Goal: Obtain resource: Download file/media

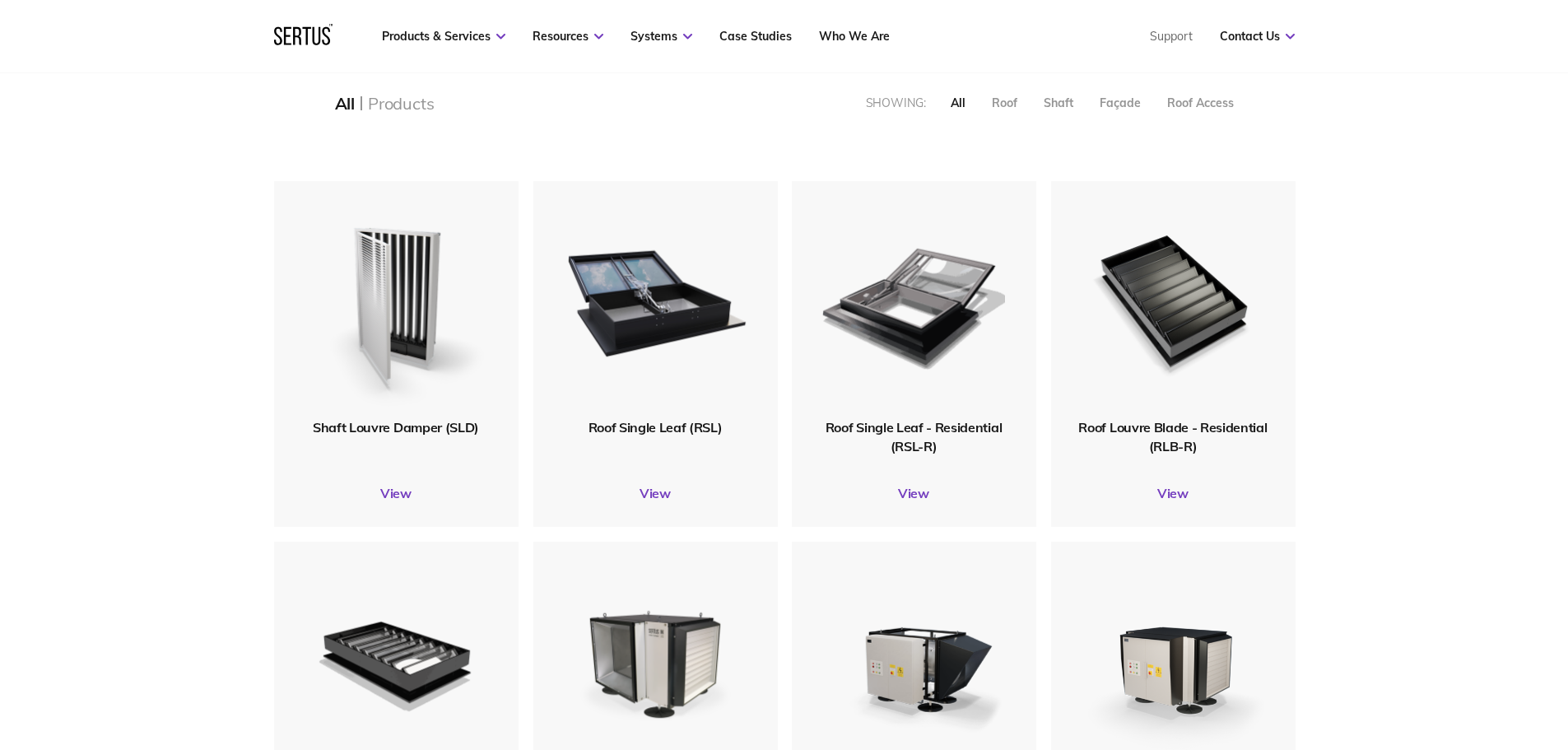
scroll to position [330, 0]
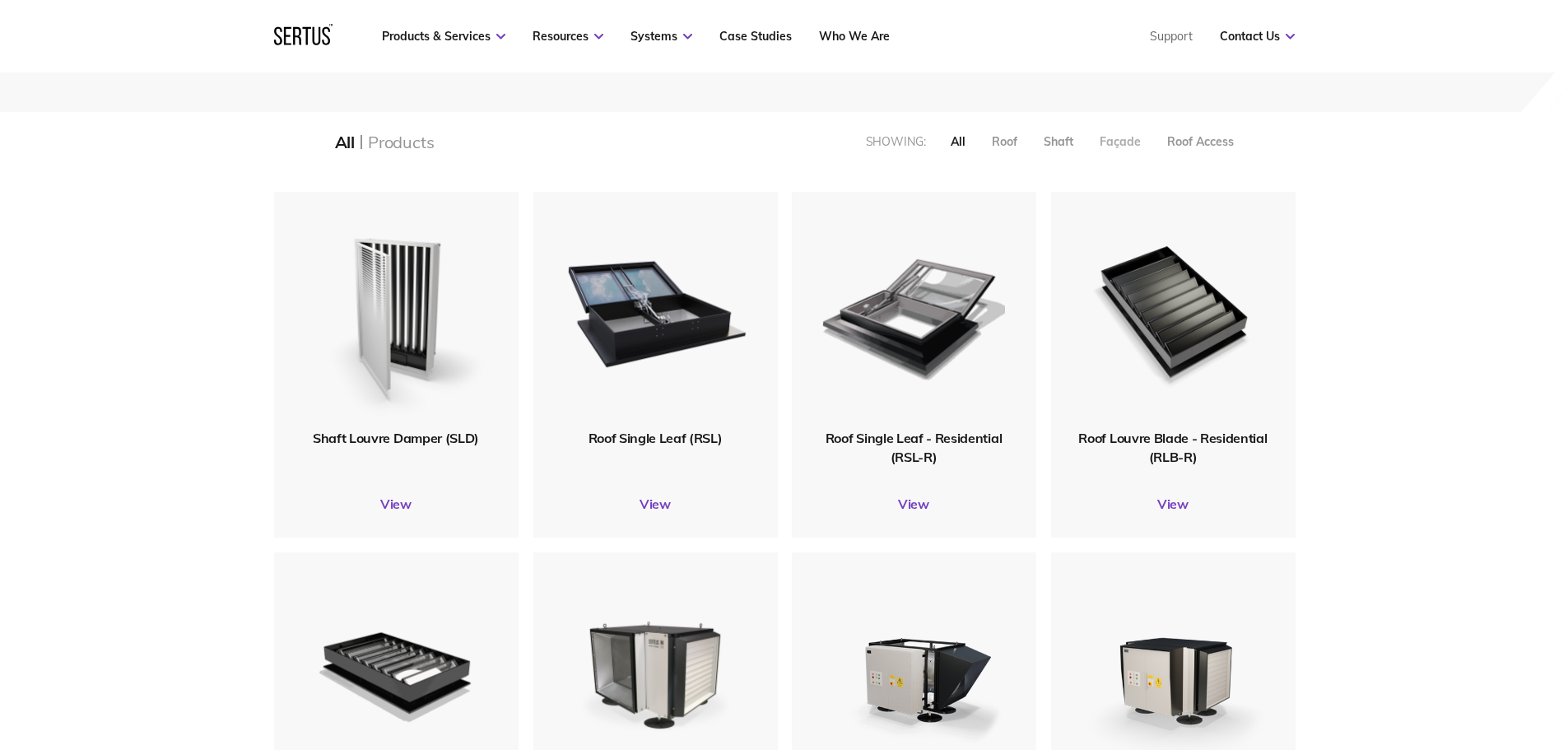
click at [1111, 137] on div "Façade" at bounding box center [1120, 142] width 41 height 15
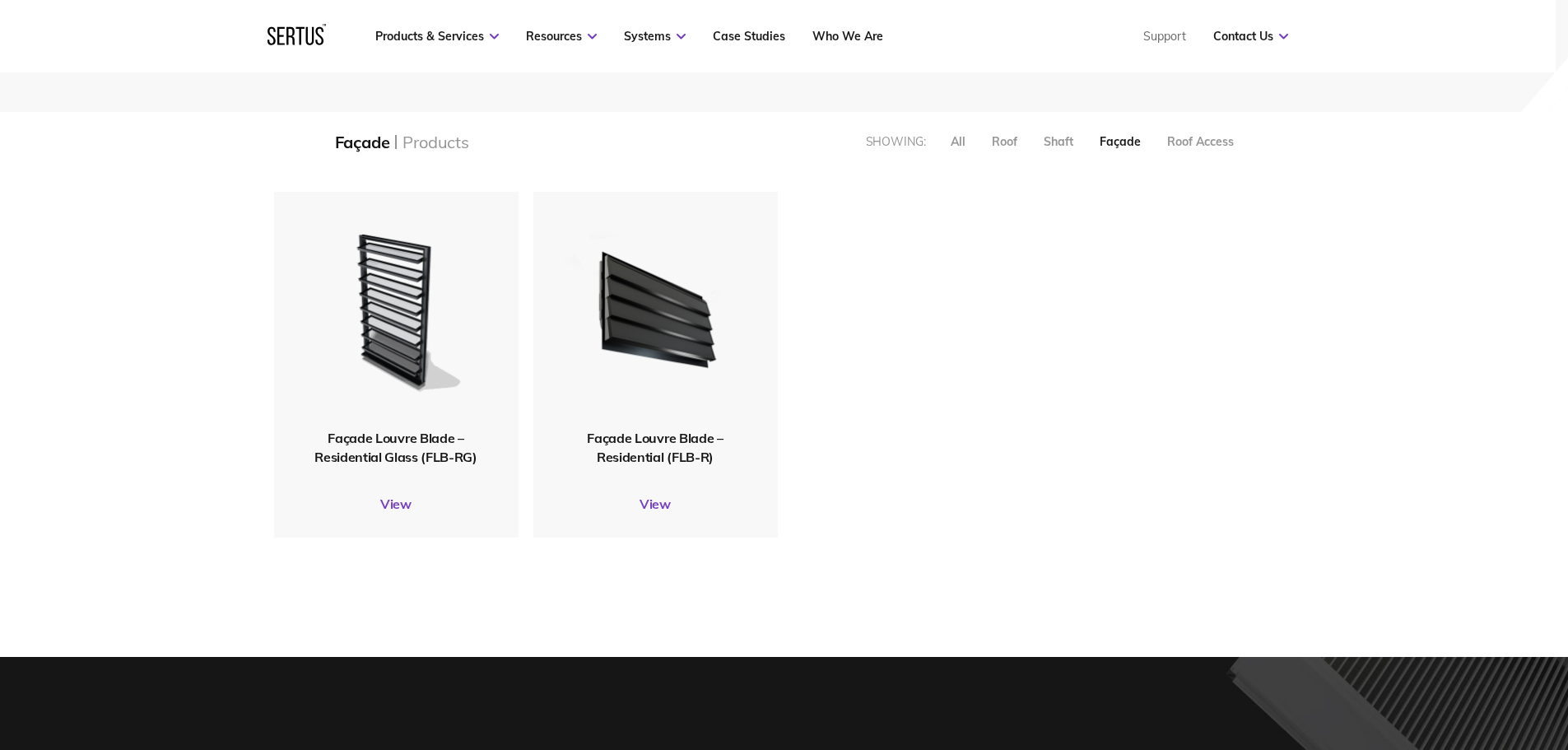
scroll to position [371, 1046]
click at [396, 506] on link "View" at bounding box center [396, 504] width 245 height 16
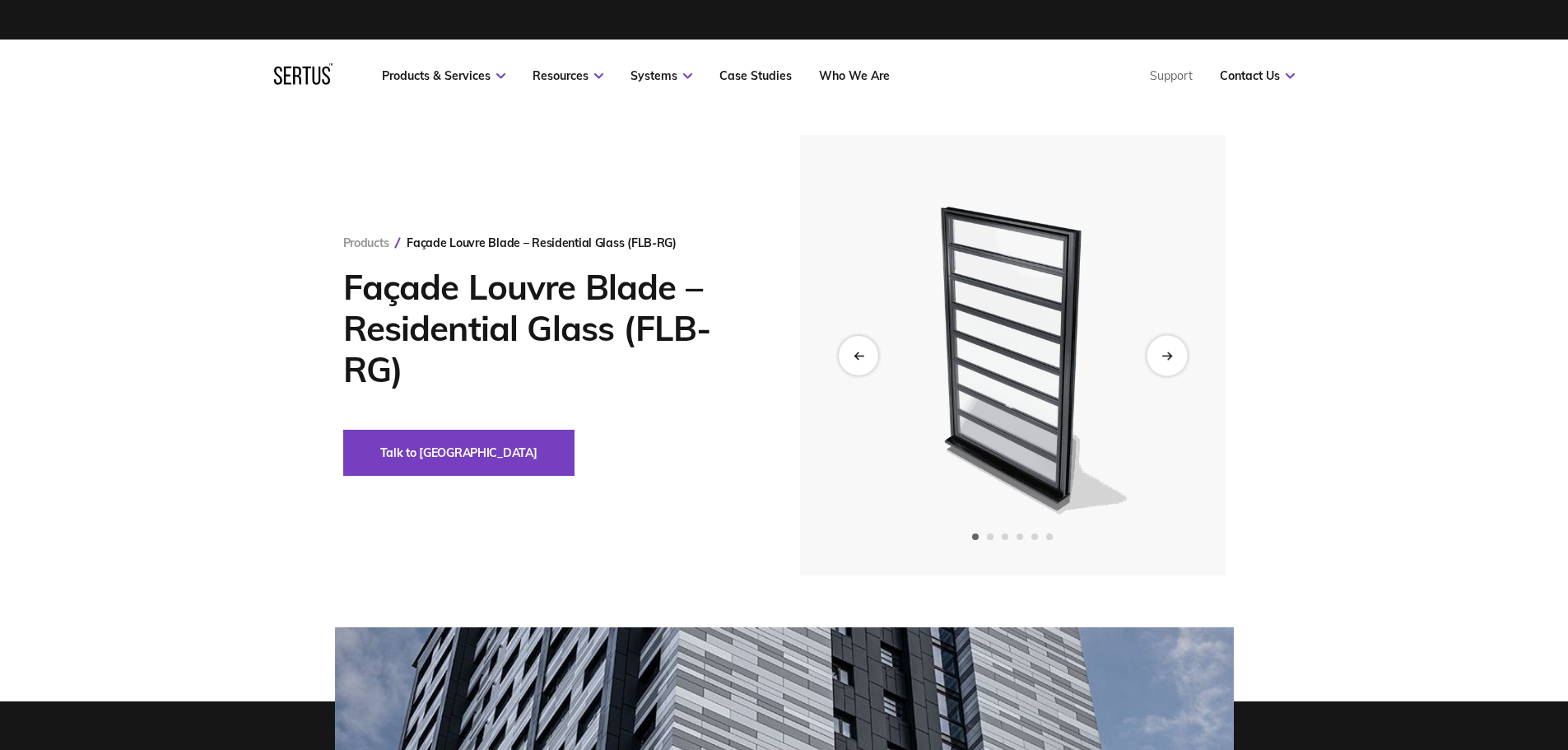
click at [1169, 352] on icon "Next slide" at bounding box center [1166, 355] width 11 height 9
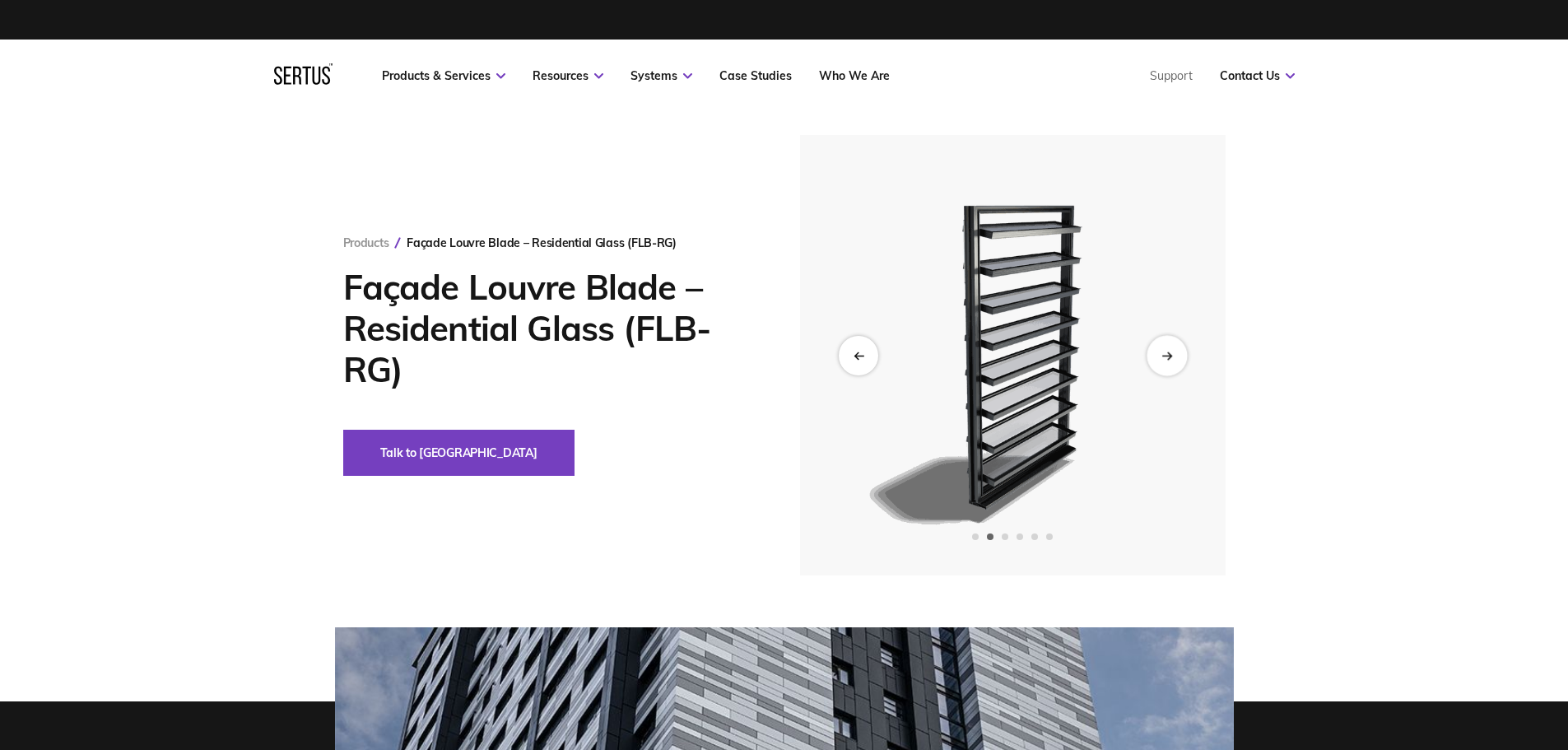
click at [1169, 352] on icon "Next slide" at bounding box center [1166, 355] width 11 height 9
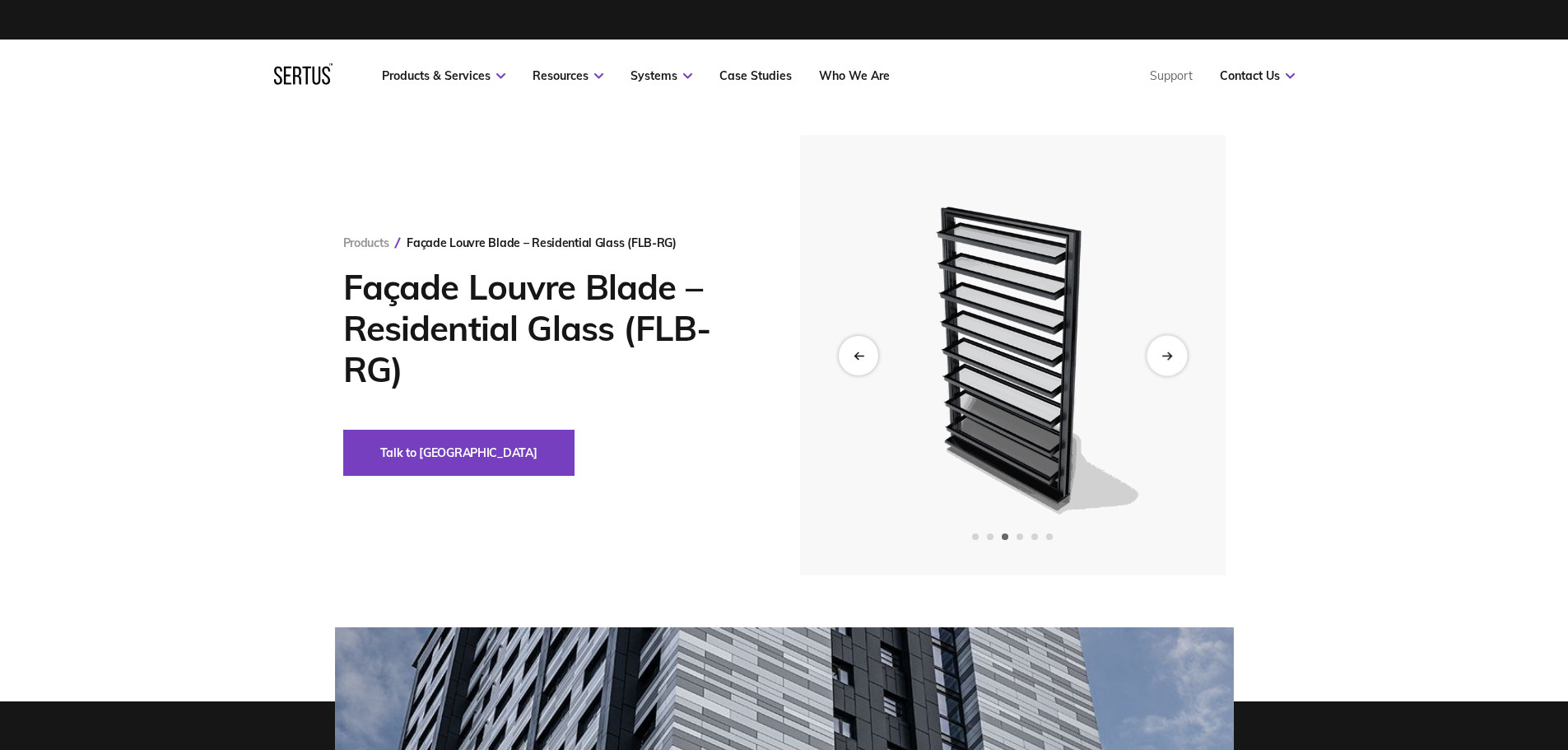
click at [1169, 352] on icon "Next slide" at bounding box center [1166, 355] width 11 height 9
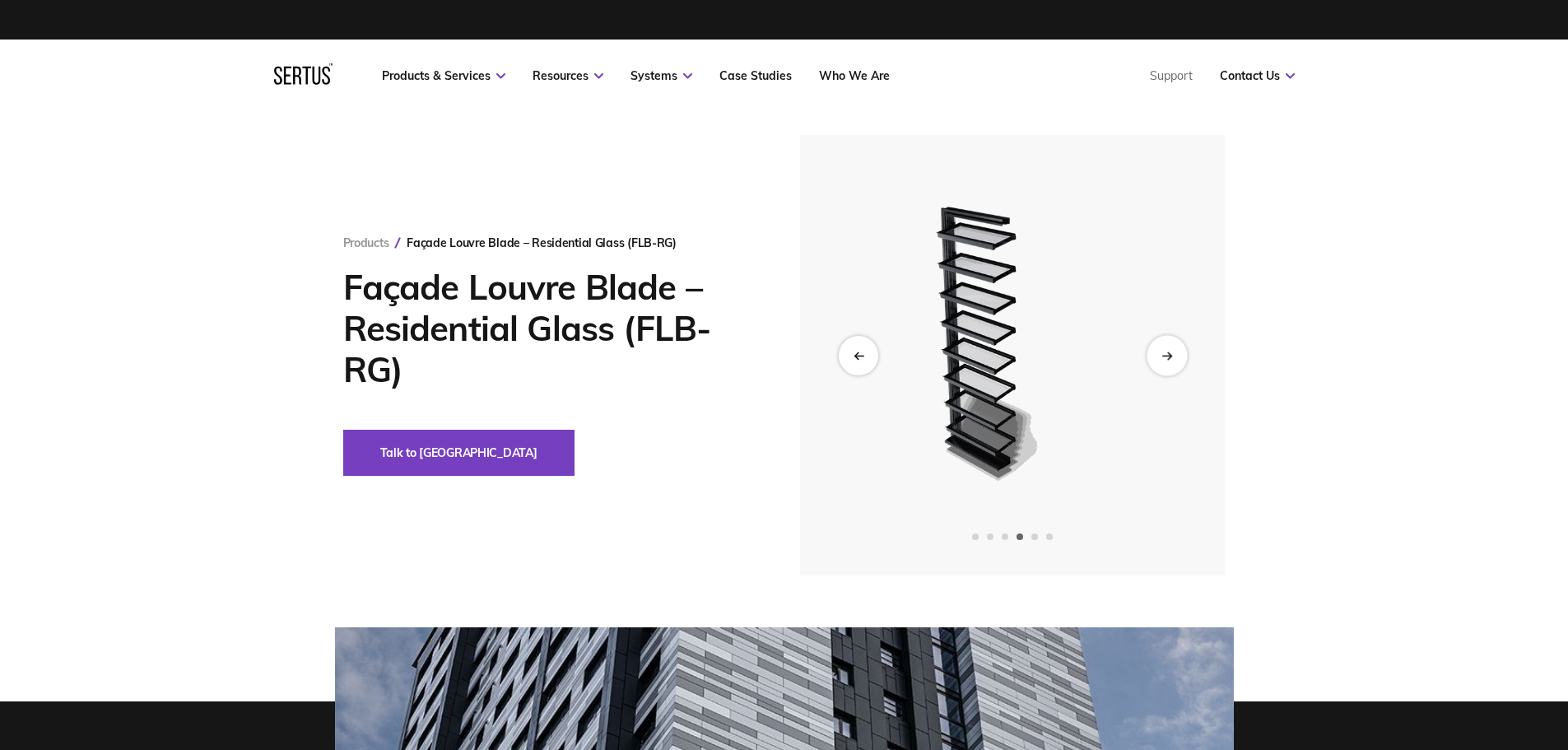
click at [1169, 352] on icon "Next slide" at bounding box center [1166, 355] width 11 height 9
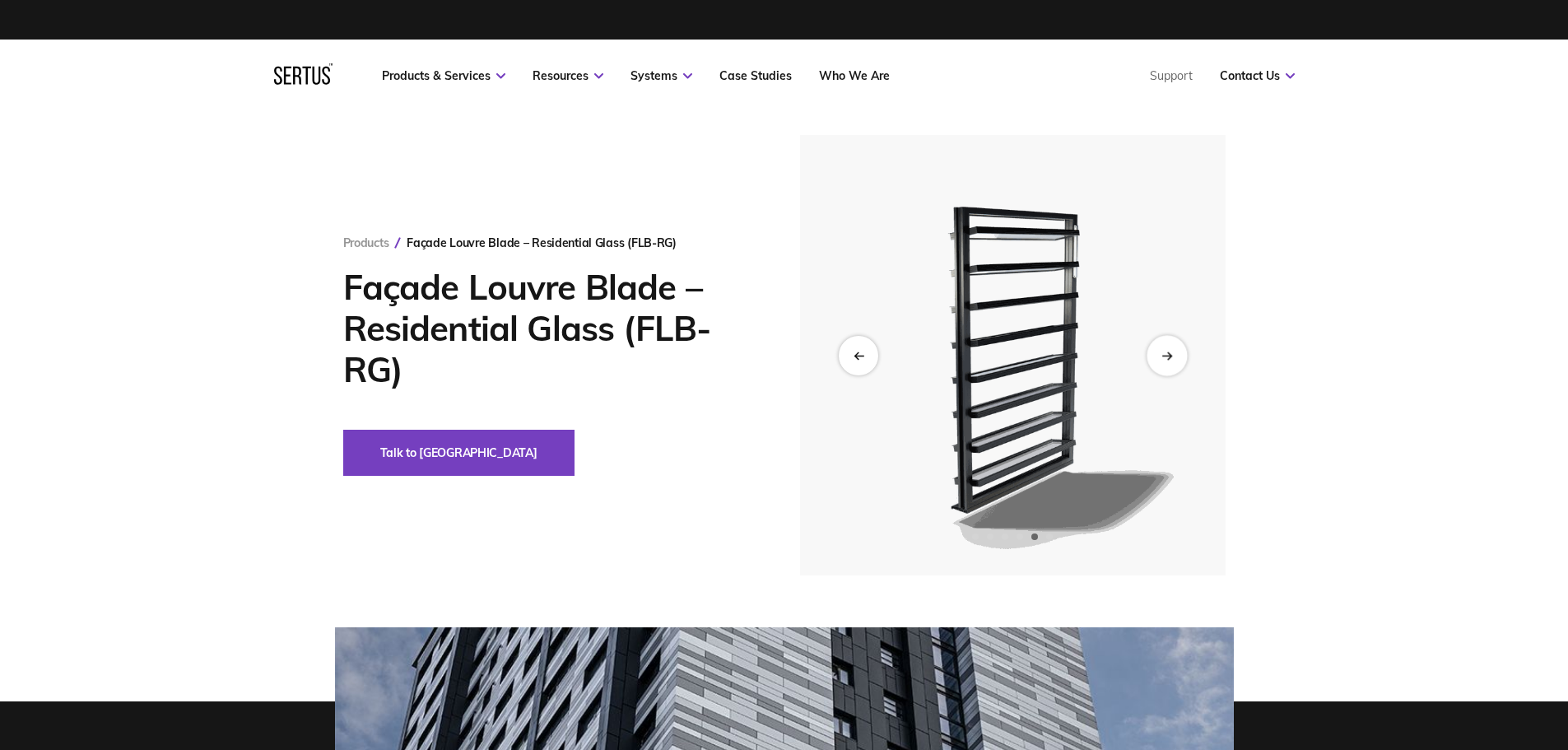
click at [1169, 352] on icon "Next slide" at bounding box center [1166, 355] width 11 height 9
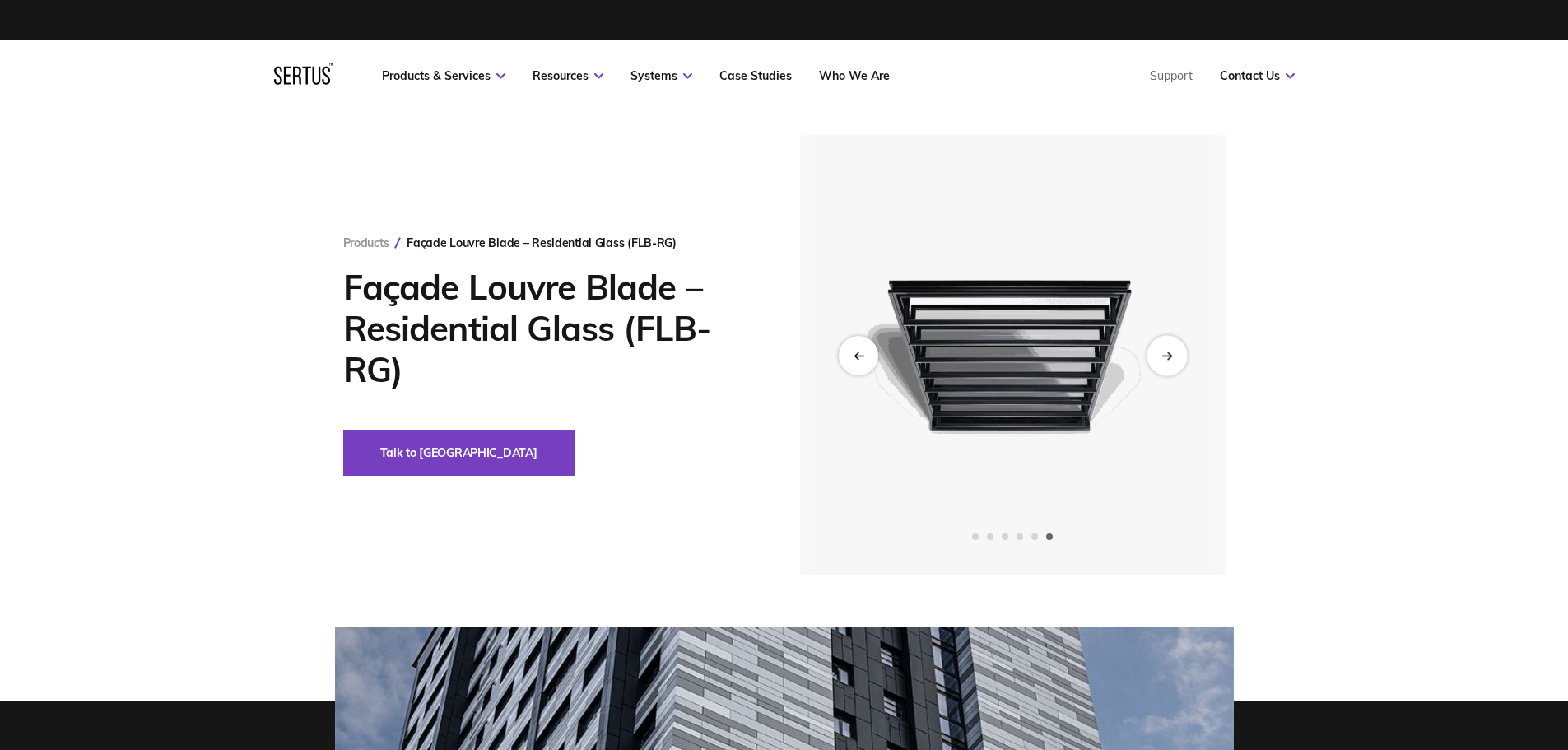
click at [1169, 352] on icon "Next slide" at bounding box center [1166, 355] width 11 height 9
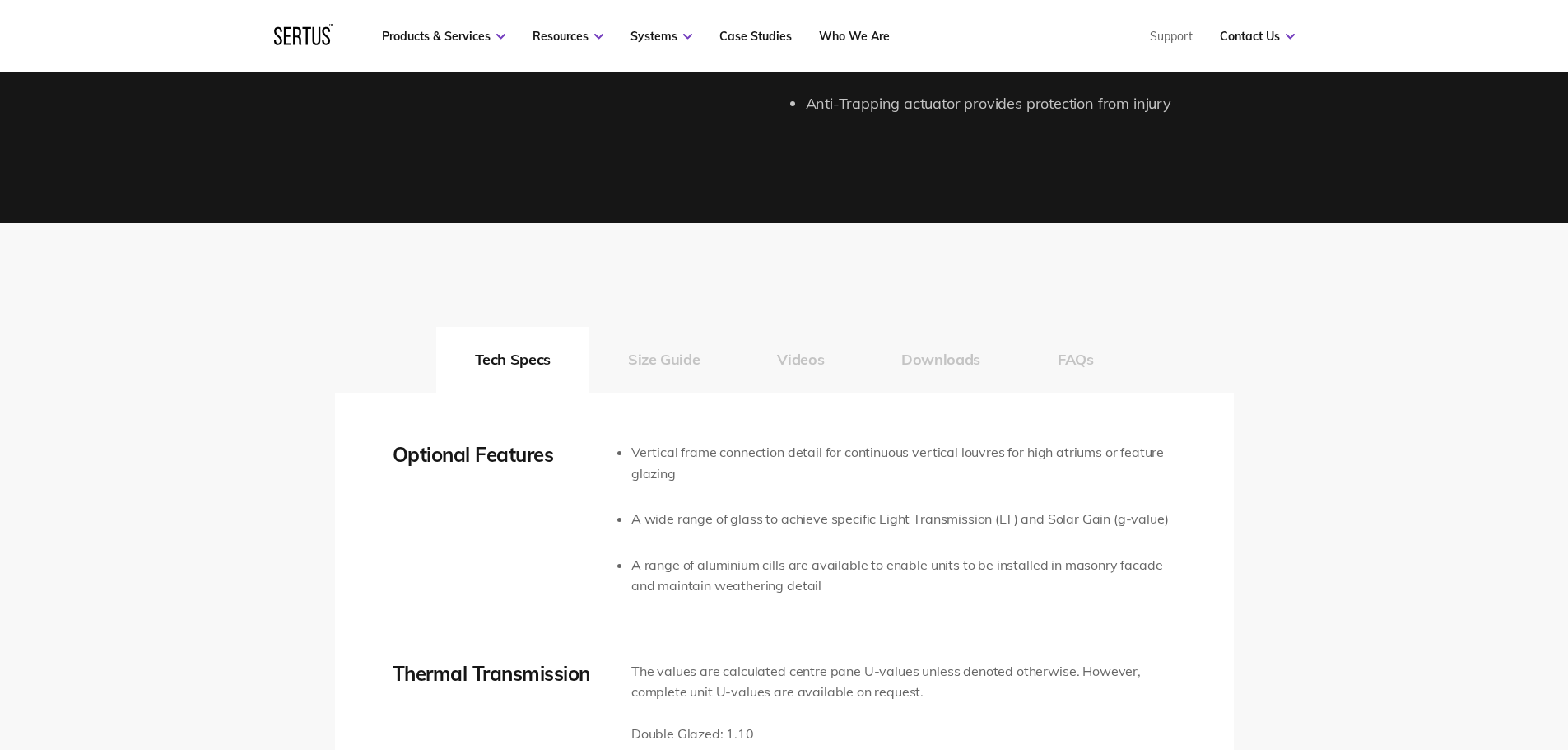
scroll to position [2470, 0]
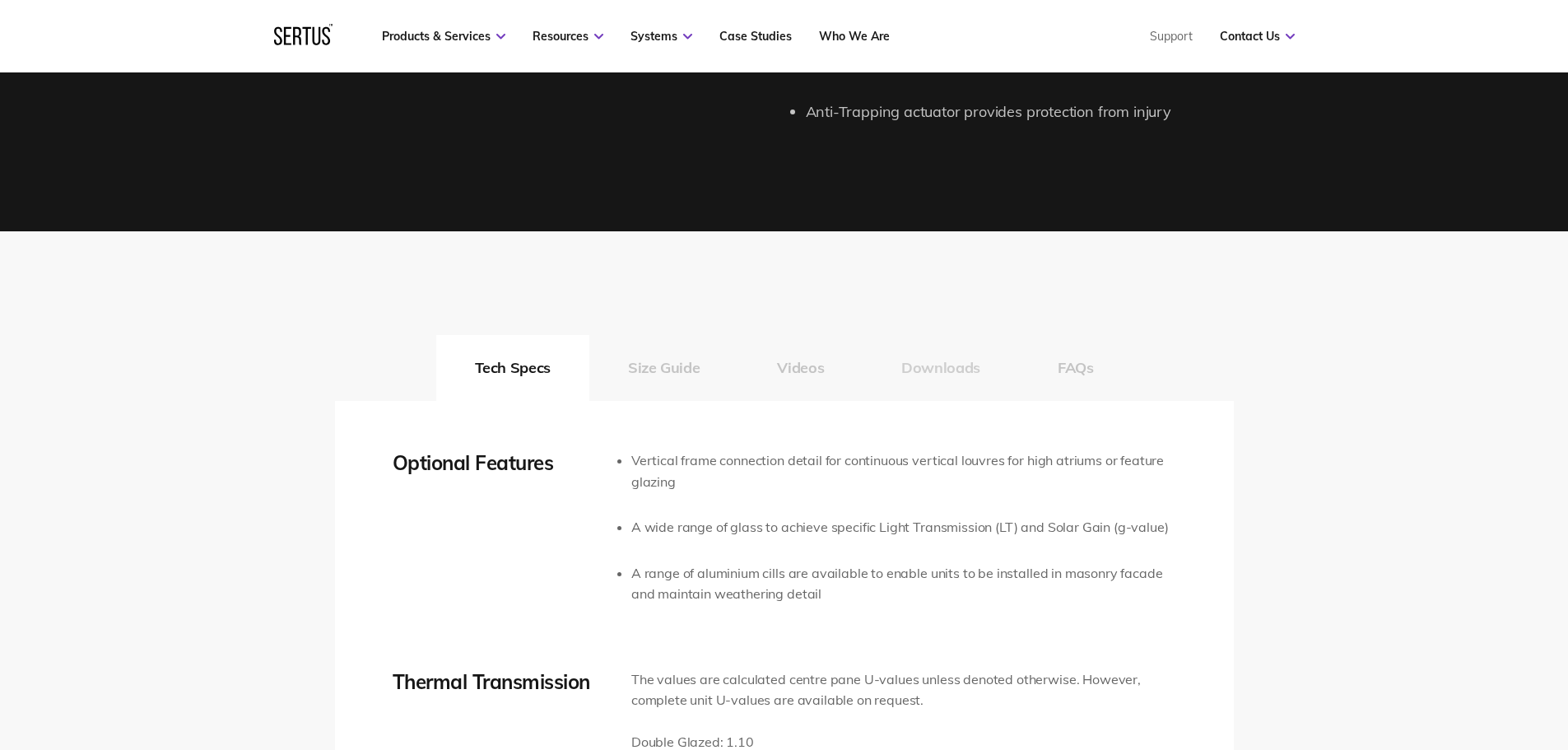
click at [974, 369] on button "Downloads" at bounding box center [941, 368] width 157 height 66
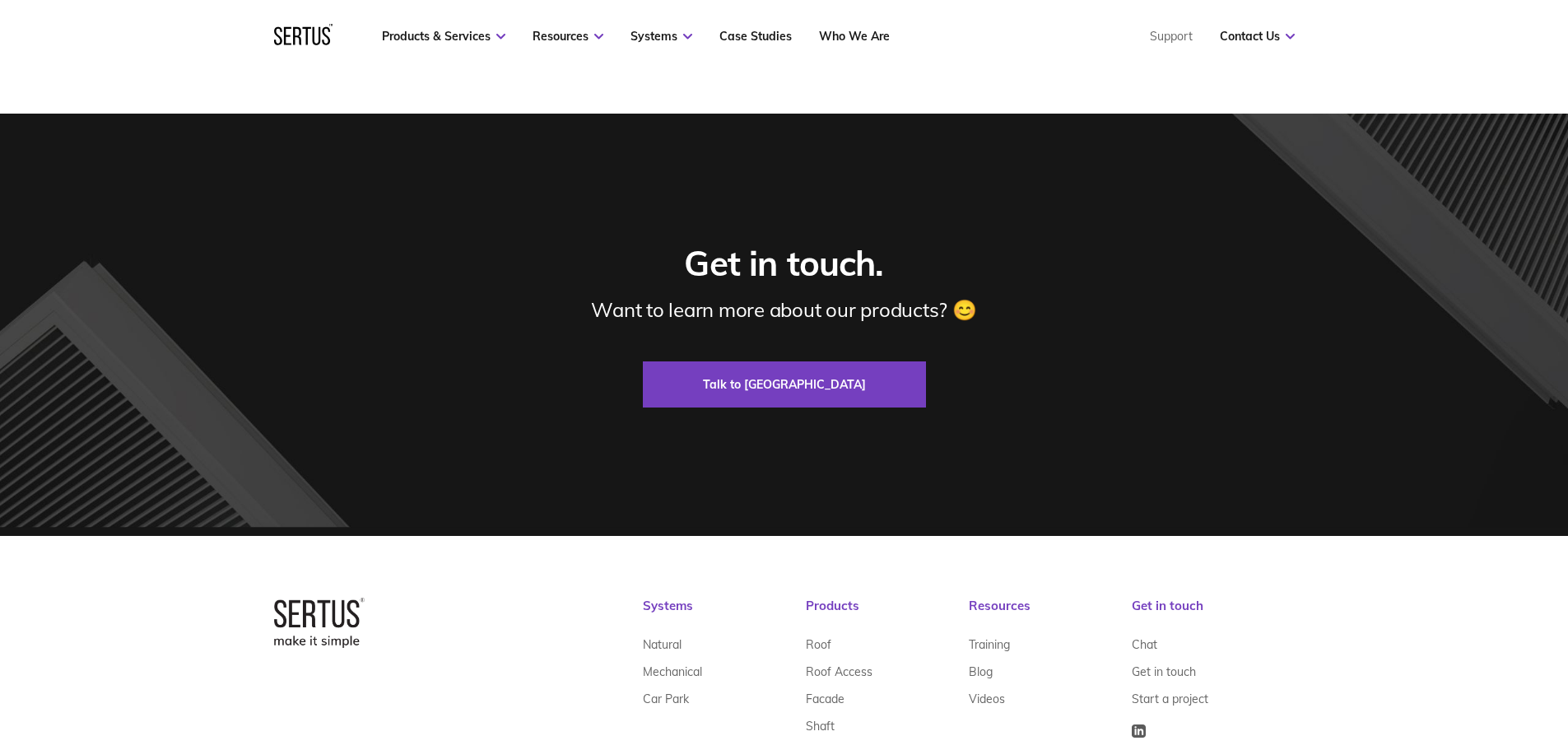
scroll to position [5834, 0]
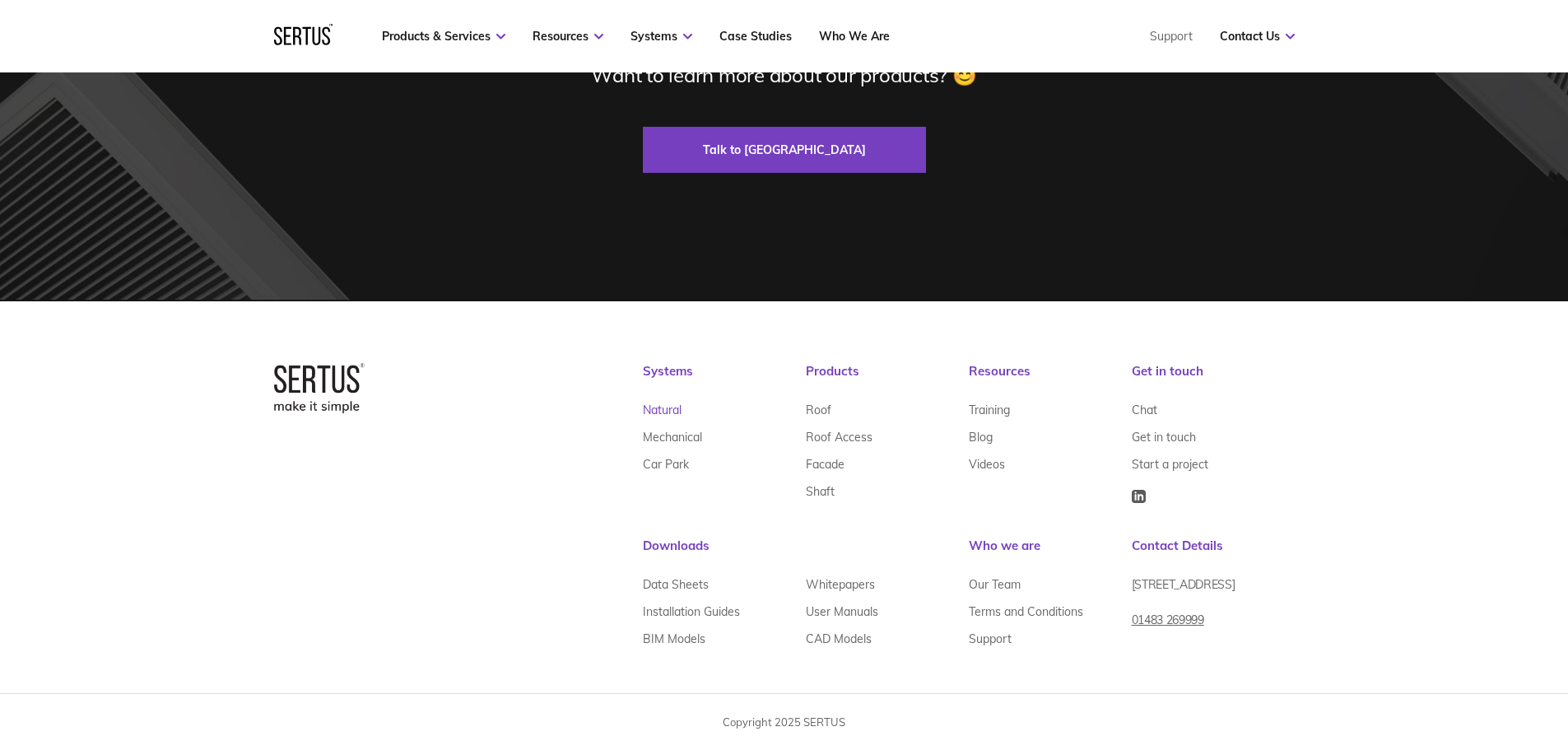
click at [668, 404] on link "Natural" at bounding box center [662, 409] width 39 height 27
